Goal: Find specific page/section: Find specific page/section

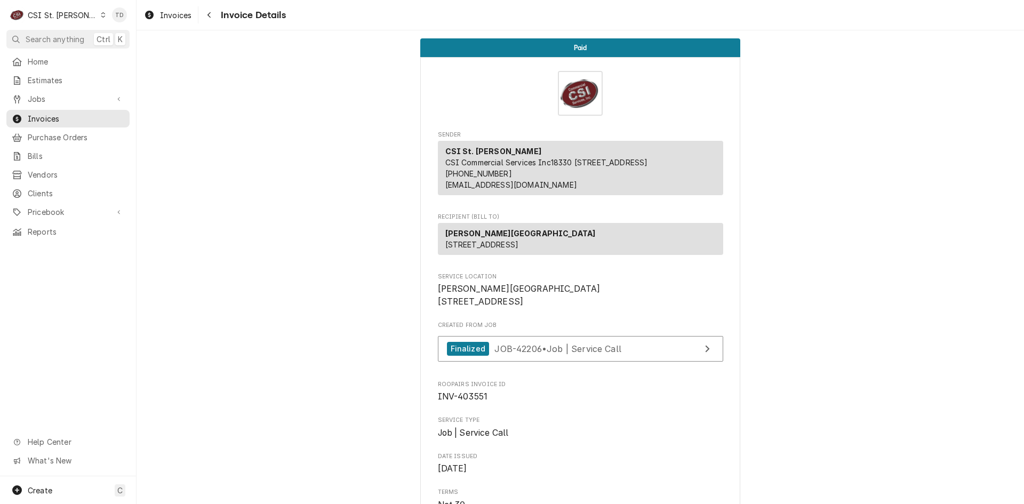
click at [72, 13] on div "CSI St. Louis" at bounding box center [62, 15] width 69 height 11
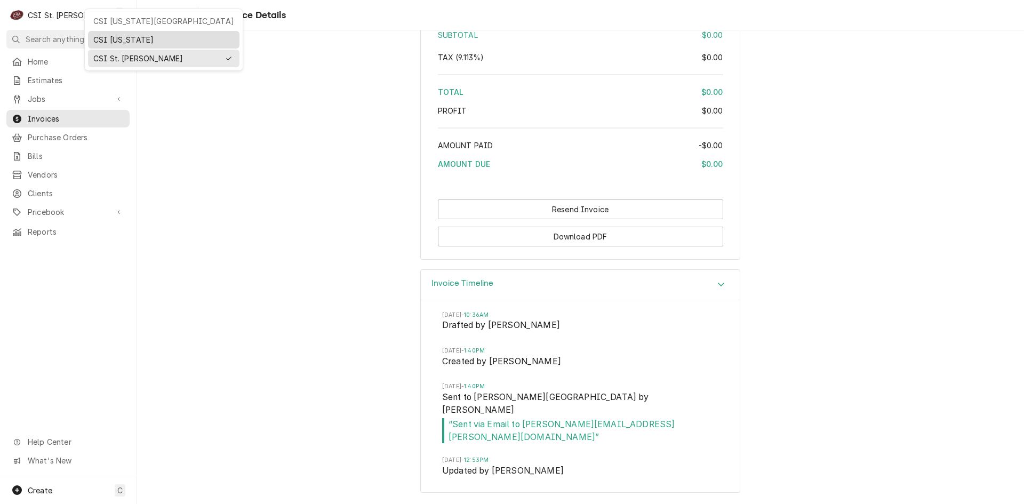
click at [103, 34] on div "CSI [US_STATE]" at bounding box center [163, 39] width 141 height 11
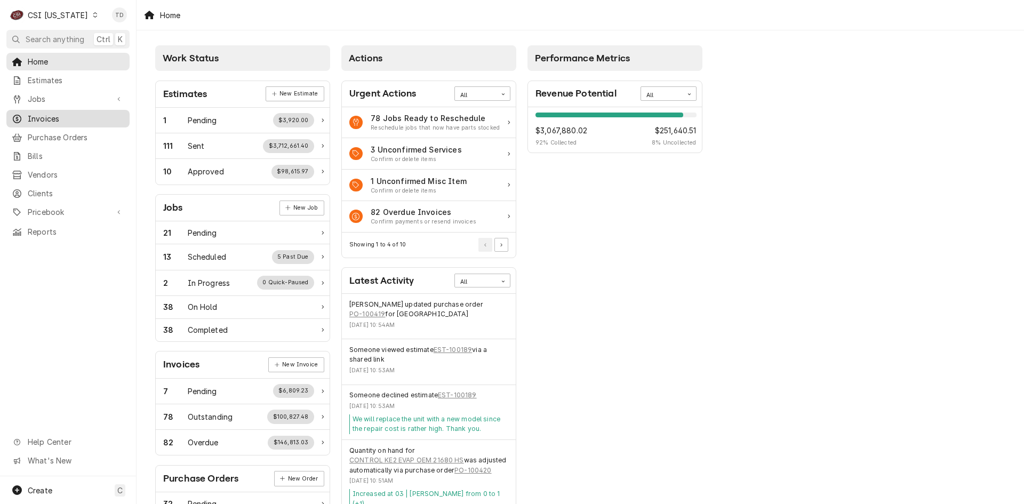
click at [62, 120] on span "Invoices" at bounding box center [76, 118] width 97 height 11
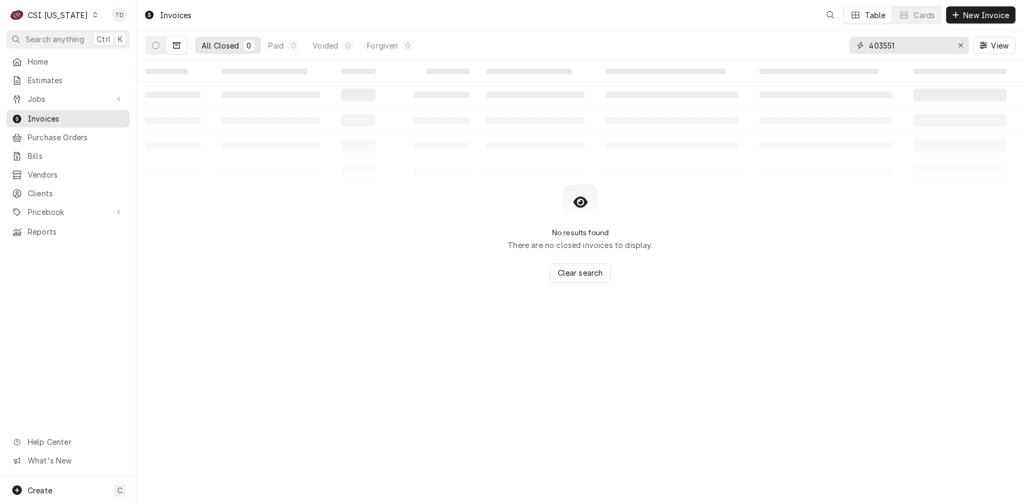
click at [902, 47] on input "403551" at bounding box center [909, 45] width 80 height 17
type input "100424"
click at [158, 48] on button "Dynamic Content Wrapper" at bounding box center [156, 45] width 20 height 17
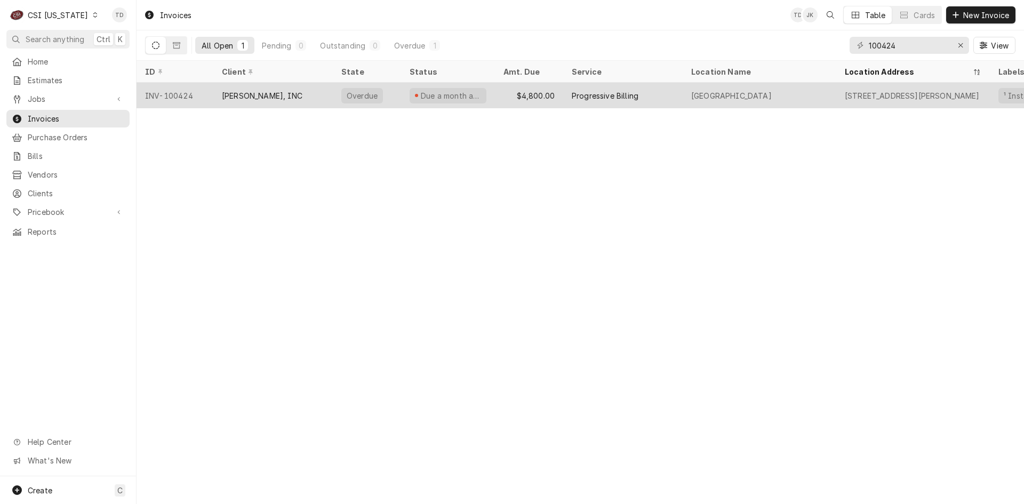
click at [280, 91] on div "[PERSON_NAME], INC" at bounding box center [262, 95] width 81 height 11
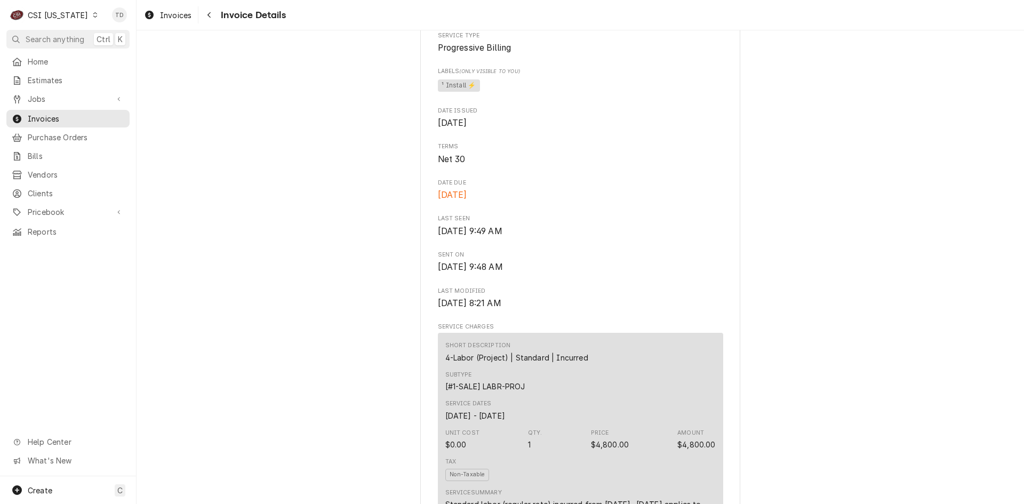
scroll to position [302, 0]
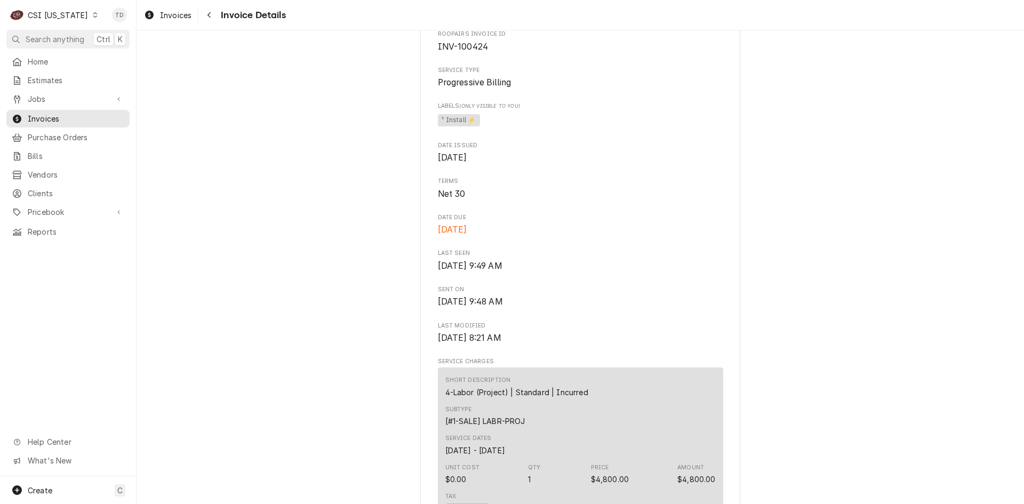
drag, startPoint x: 491, startPoint y: 263, endPoint x: 434, endPoint y: 266, distance: 56.6
click at [438, 236] on span "Aug 20, 2025" at bounding box center [580, 229] width 285 height 13
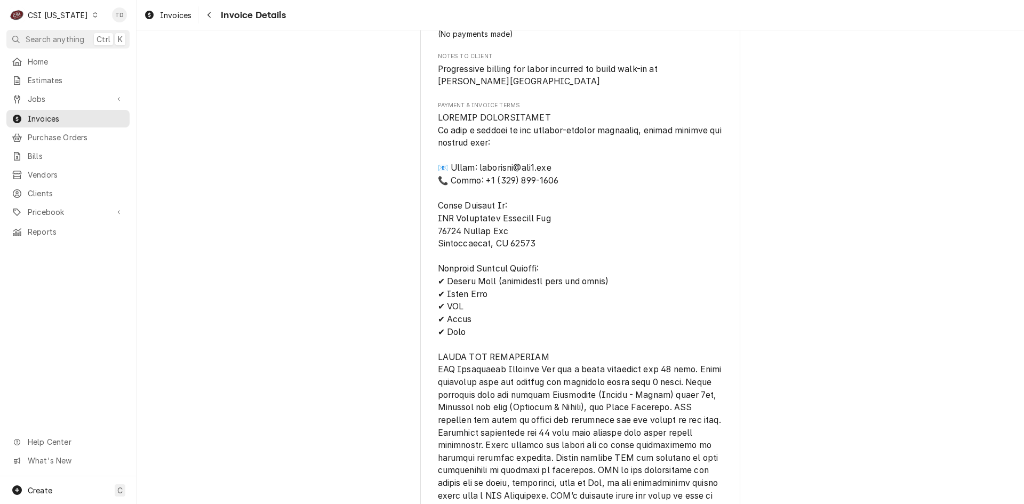
scroll to position [960, 0]
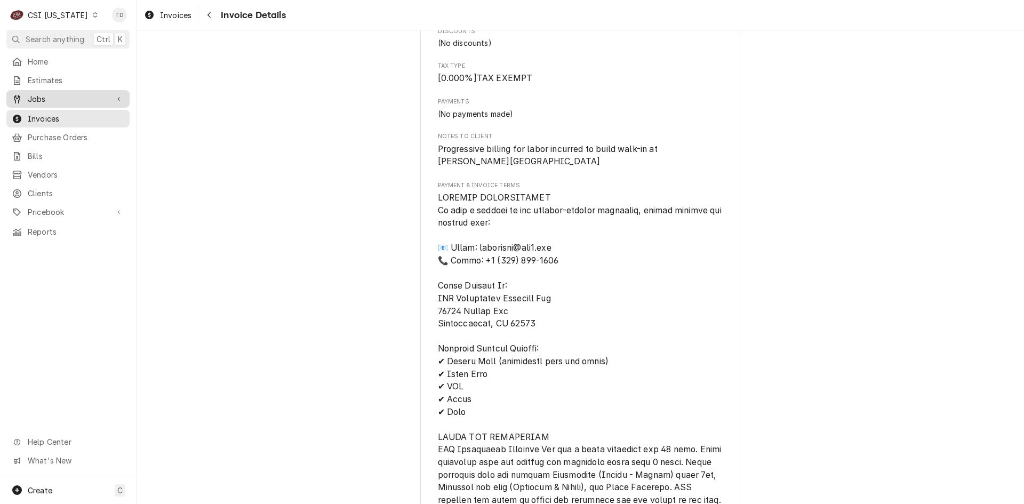
click at [57, 93] on span "Jobs" at bounding box center [68, 98] width 81 height 11
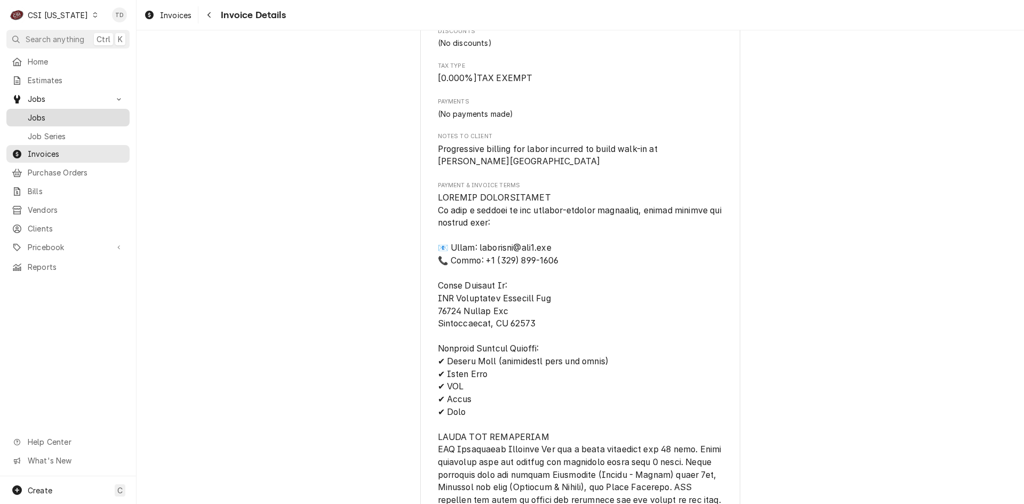
click at [56, 114] on span "Jobs" at bounding box center [76, 117] width 97 height 11
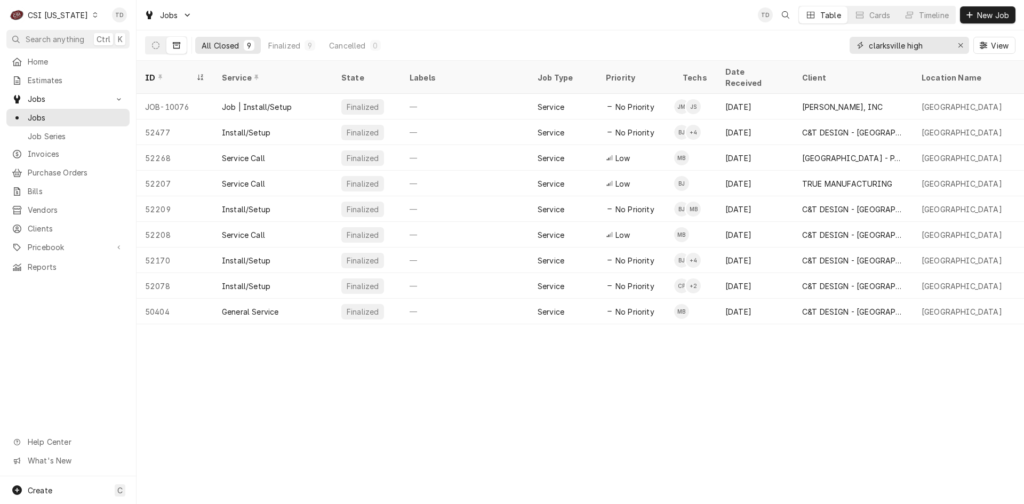
click at [933, 46] on input "clarksville high" at bounding box center [909, 45] width 80 height 17
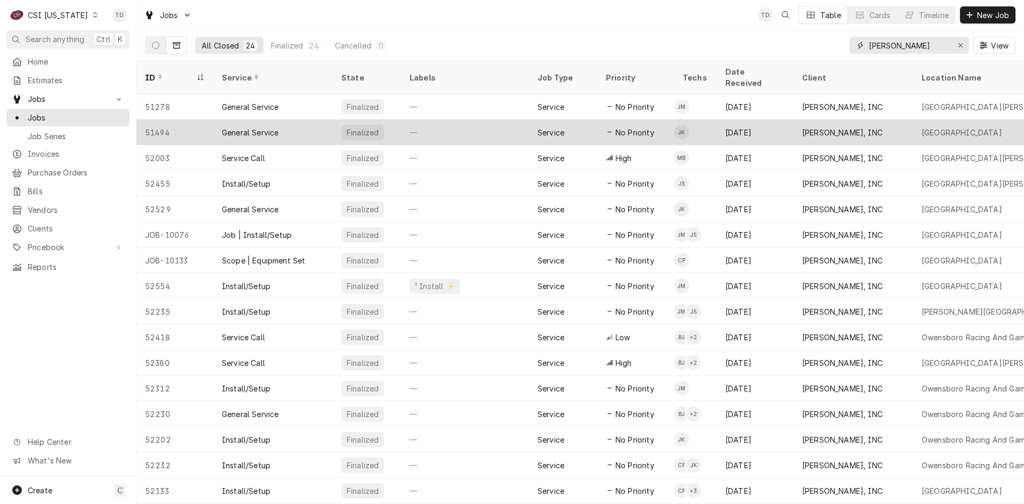
type input "STAFFORD"
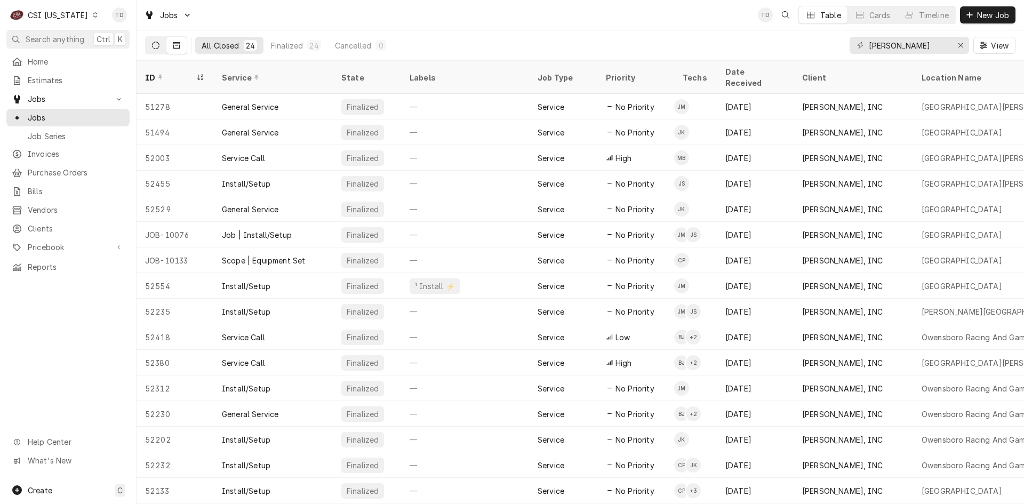
click at [152, 45] on icon "Dynamic Content Wrapper" at bounding box center [155, 45] width 7 height 7
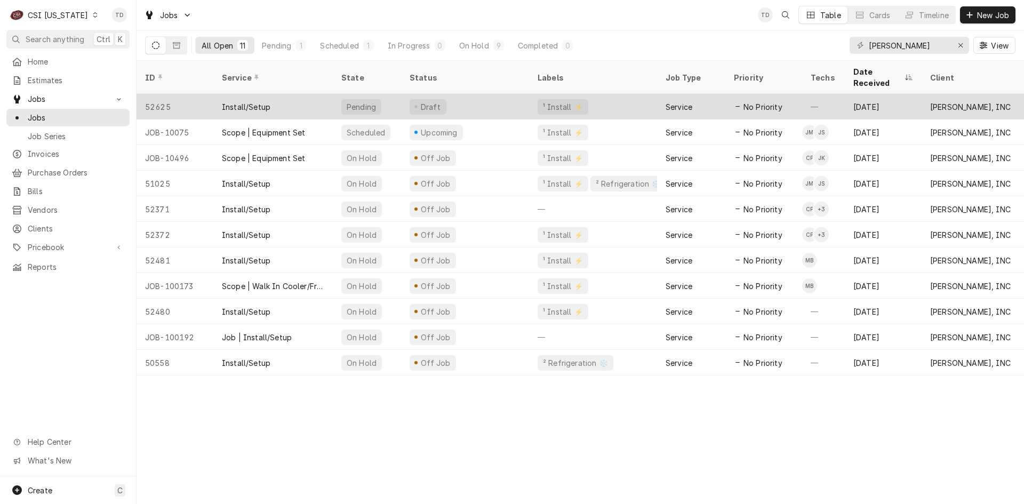
click at [250, 101] on div "Install/Setup" at bounding box center [246, 106] width 49 height 11
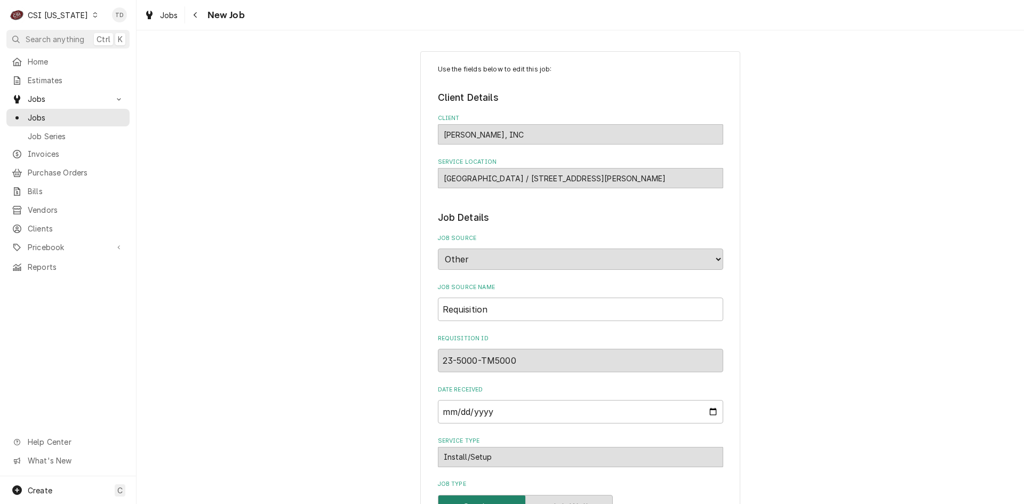
type textarea "x"
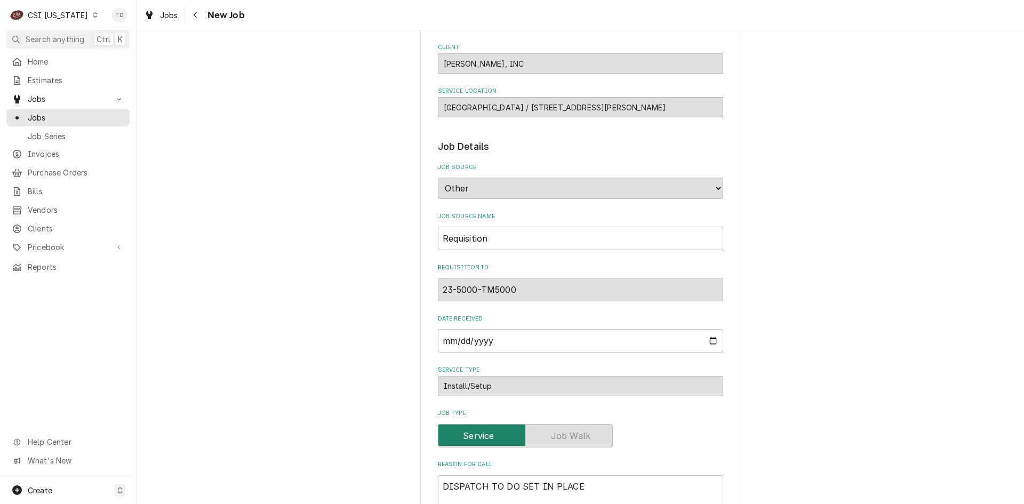
scroll to position [6, 0]
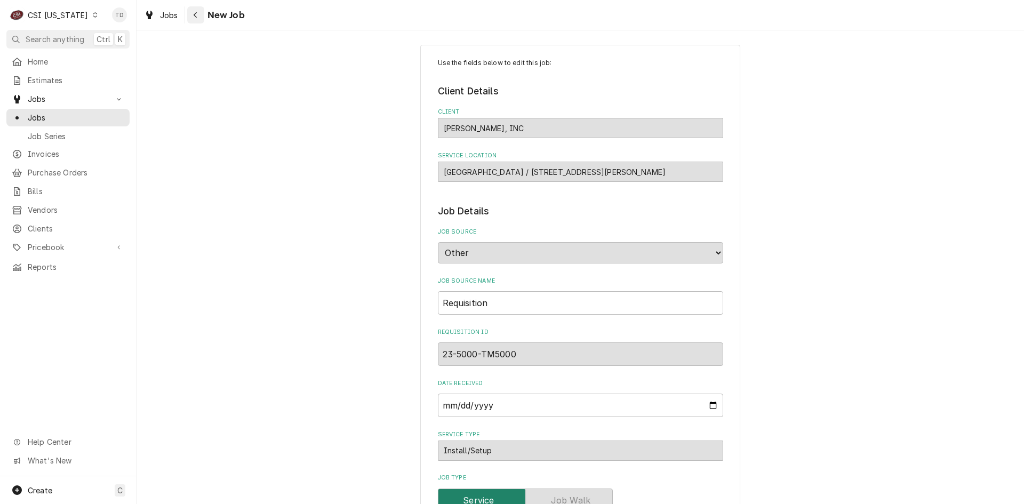
click at [194, 14] on icon "Navigate back" at bounding box center [195, 14] width 5 height 7
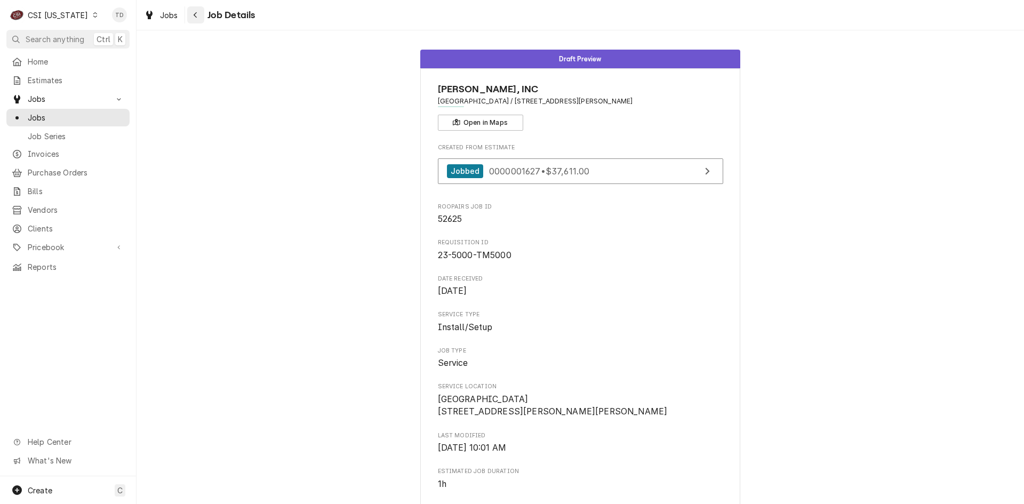
click at [196, 14] on icon "Navigate back" at bounding box center [195, 14] width 5 height 7
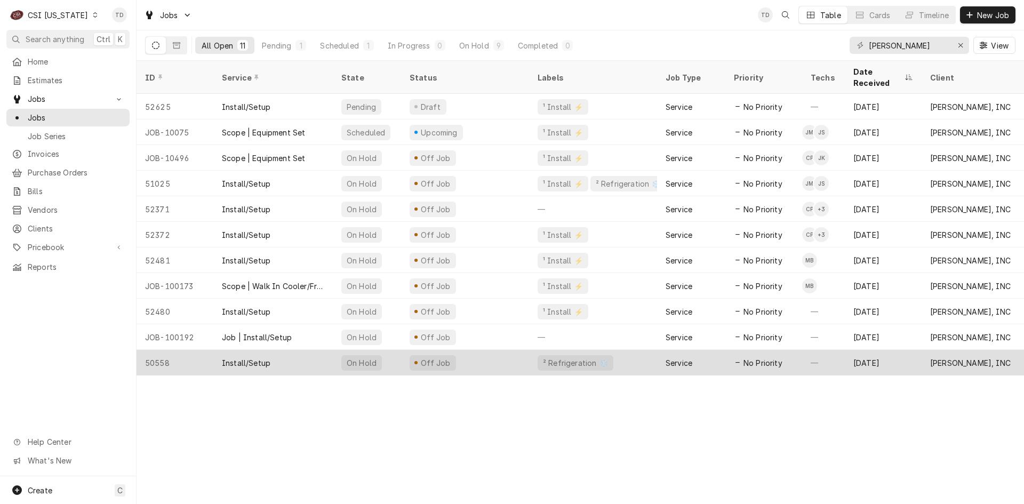
click at [276, 352] on div "Install/Setup" at bounding box center [272, 363] width 119 height 26
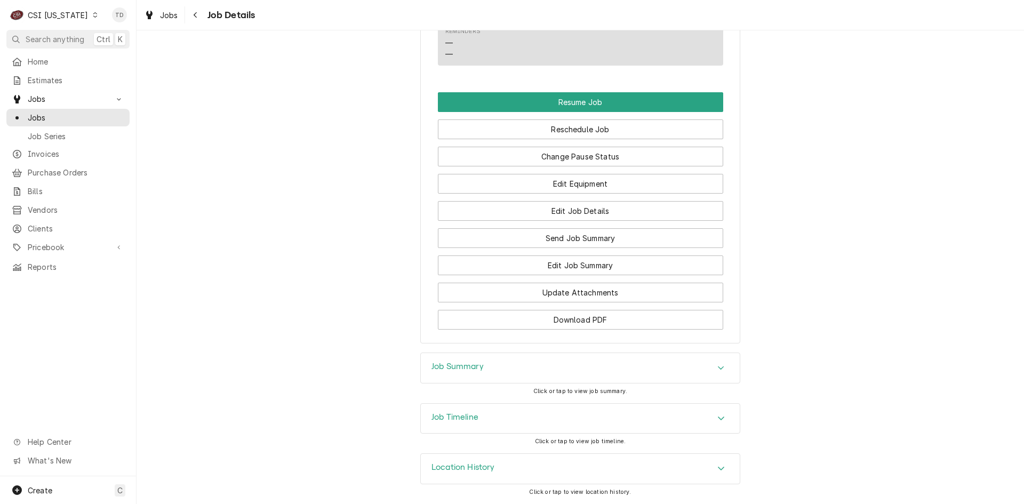
scroll to position [1104, 0]
click at [493, 411] on div "Job Timeline" at bounding box center [580, 419] width 319 height 30
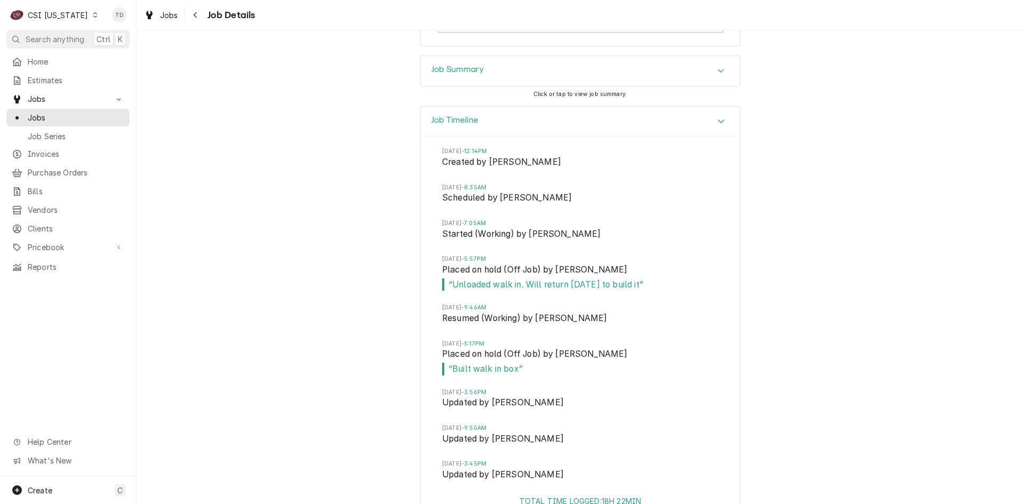
scroll to position [1459, 0]
